Goal: Browse casually

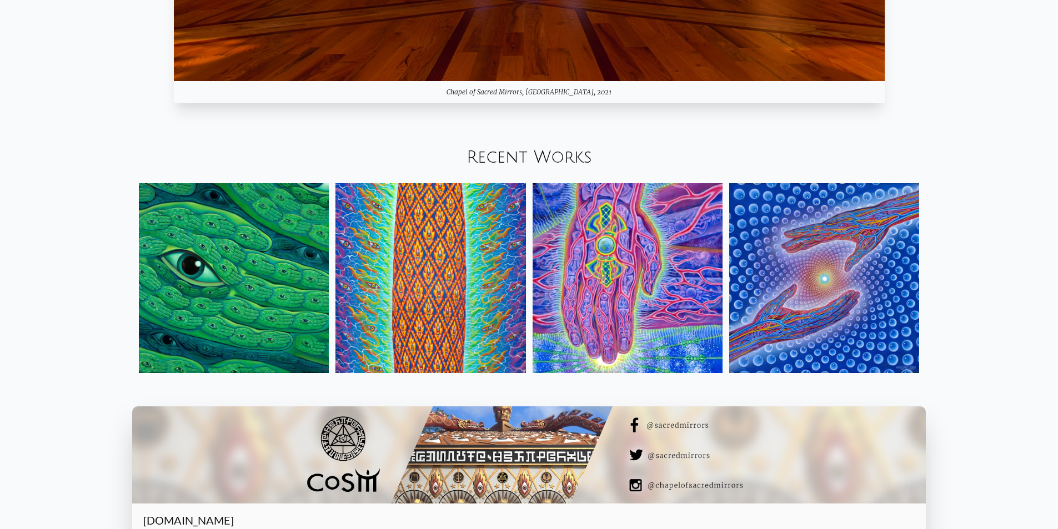
scroll to position [1499, 0]
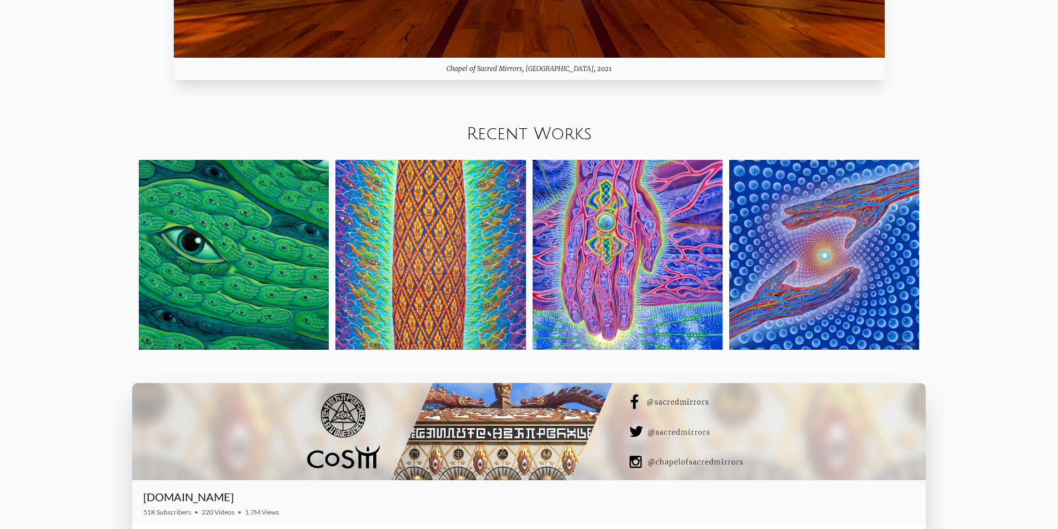
click at [523, 135] on link "Recent Works" at bounding box center [528, 134] width 125 height 18
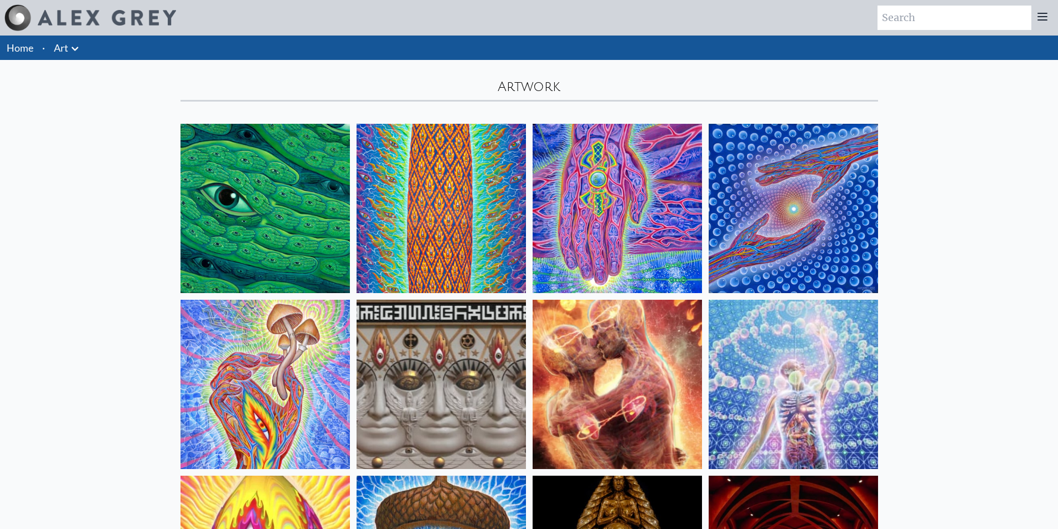
click at [626, 392] on img at bounding box center [616, 384] width 169 height 169
click at [584, 190] on img at bounding box center [616, 208] width 169 height 169
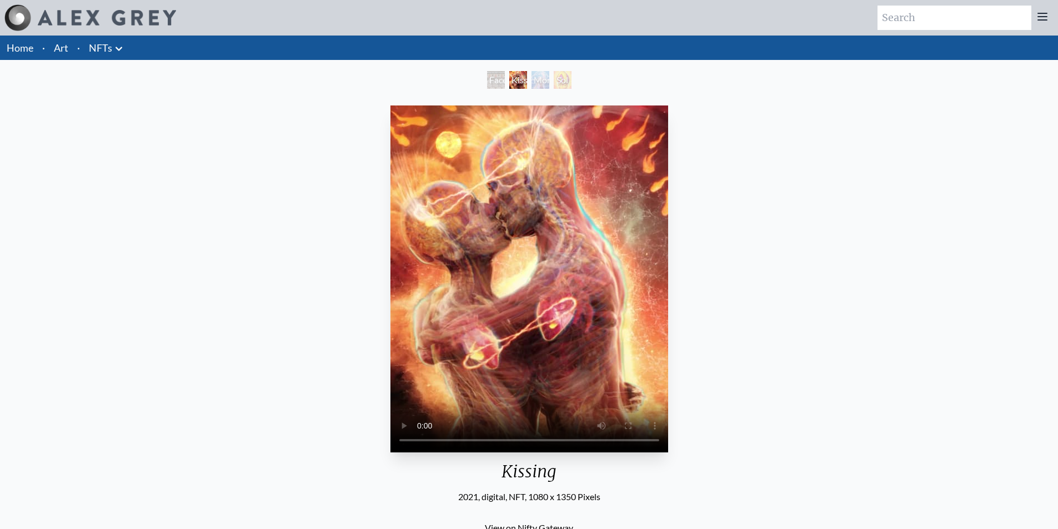
scroll to position [219, 0]
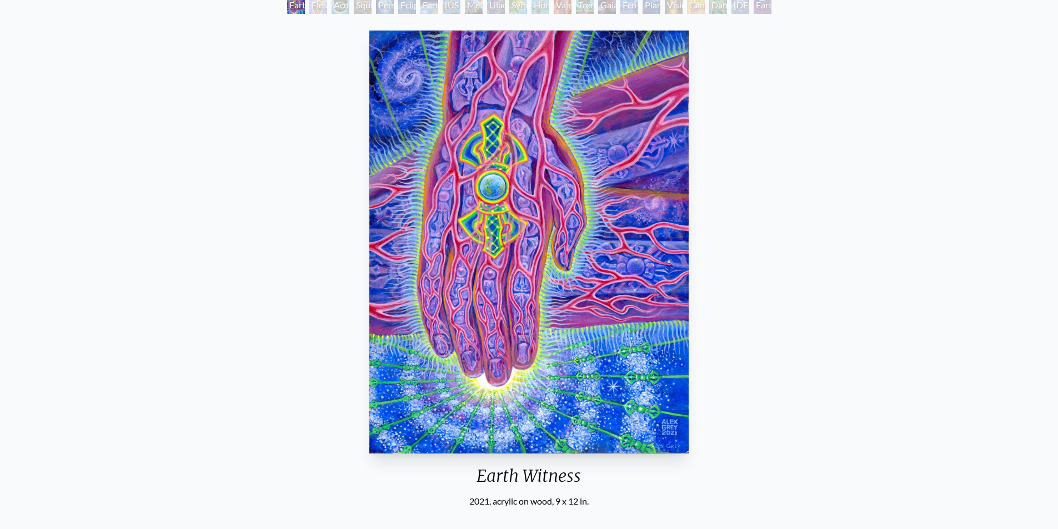
scroll to position [56, 0]
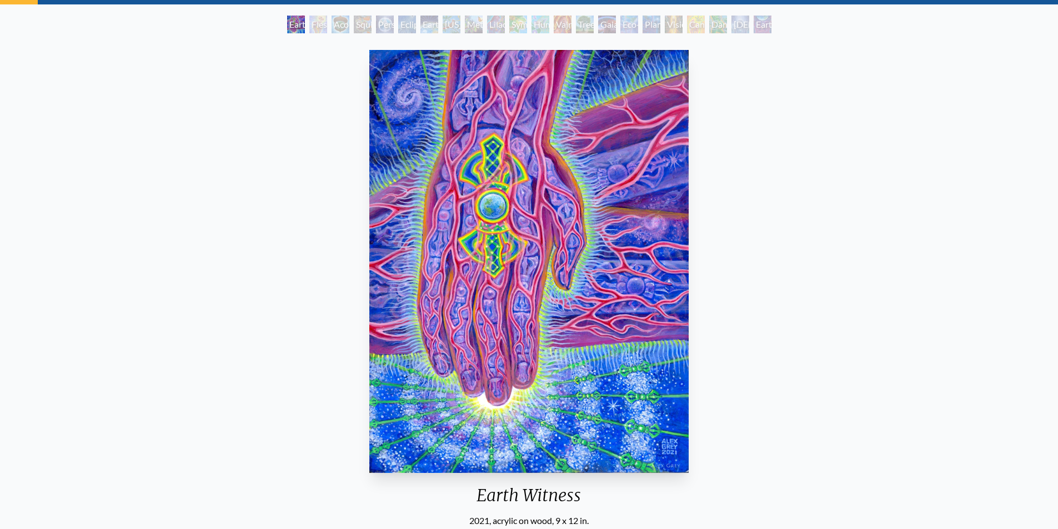
click at [309, 30] on div "Flesh of the Gods" at bounding box center [318, 25] width 18 height 18
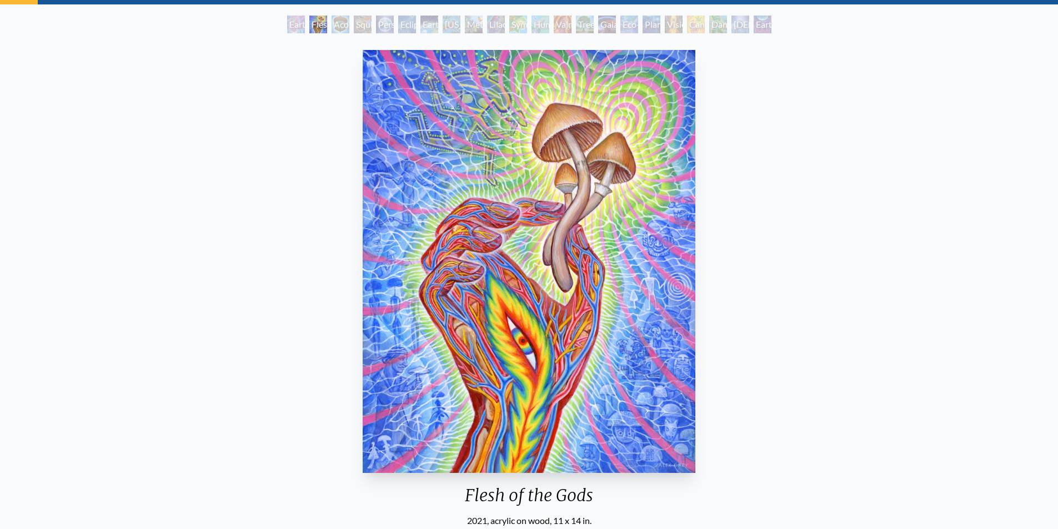
click at [339, 23] on div "Acorn Dream" at bounding box center [340, 25] width 18 height 18
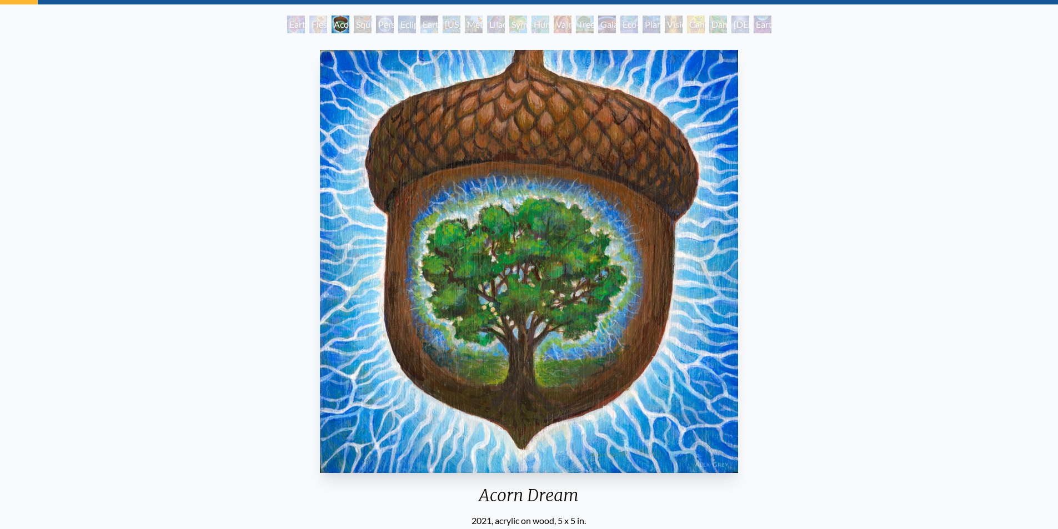
click at [380, 26] on div "Person Planet" at bounding box center [385, 25] width 18 height 18
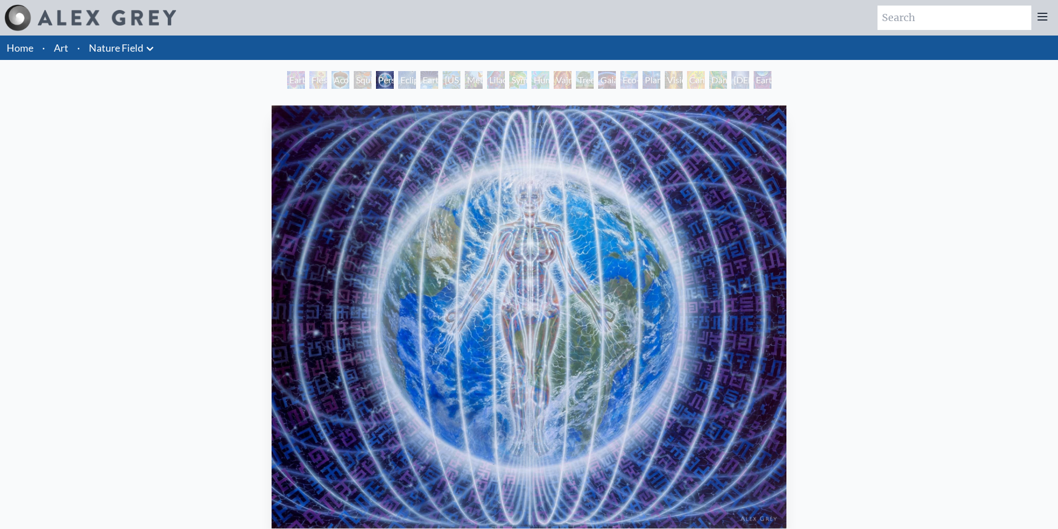
click at [19, 43] on link "Home" at bounding box center [20, 48] width 27 height 12
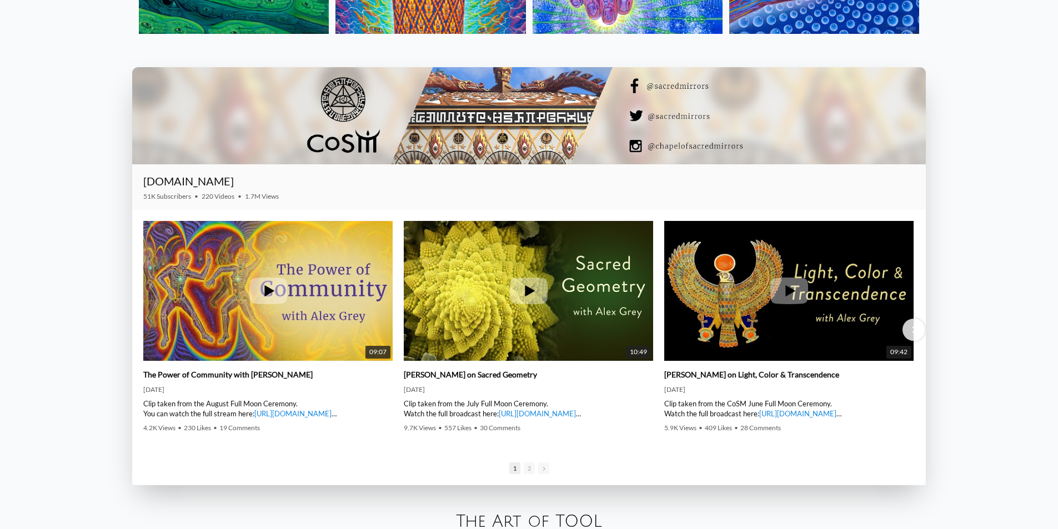
scroll to position [1832, 0]
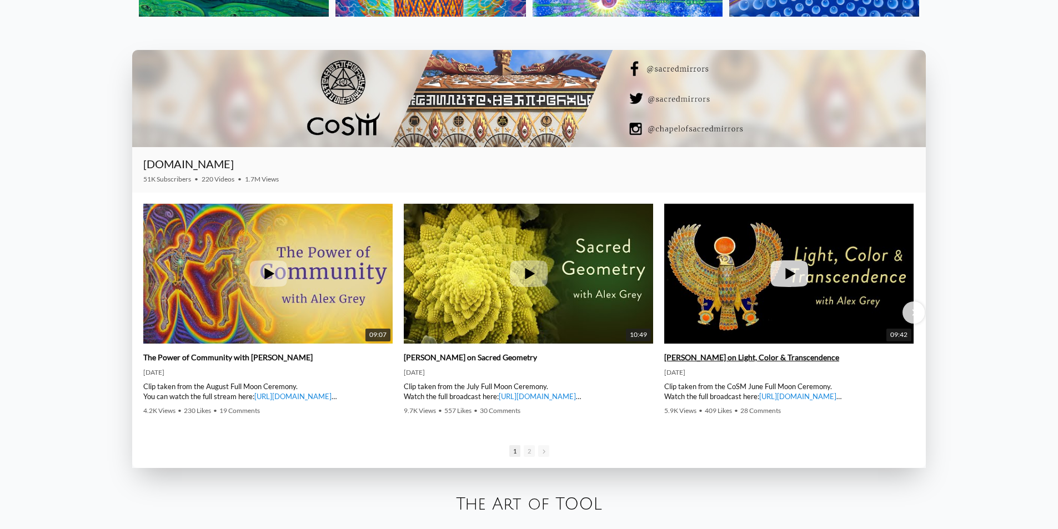
click at [790, 270] on icon at bounding box center [789, 273] width 38 height 27
